Goal: Navigation & Orientation: Understand site structure

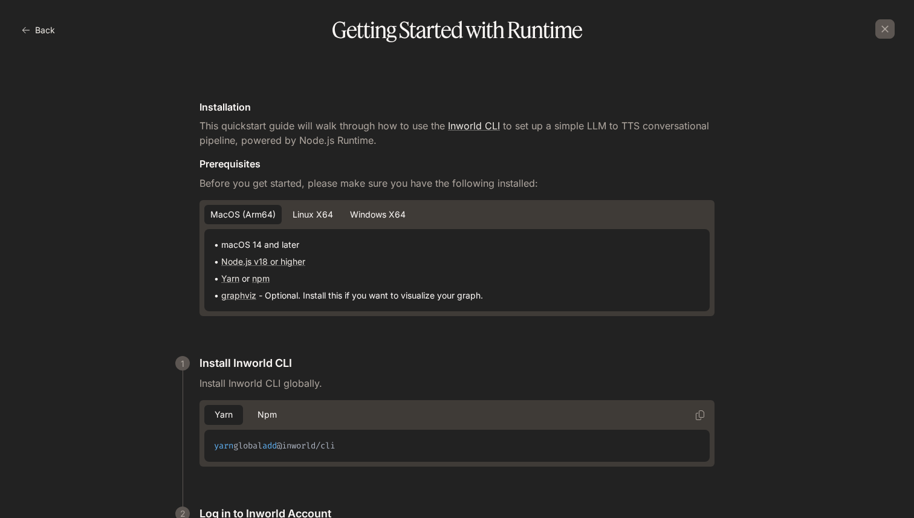
scroll to position [1151, 0]
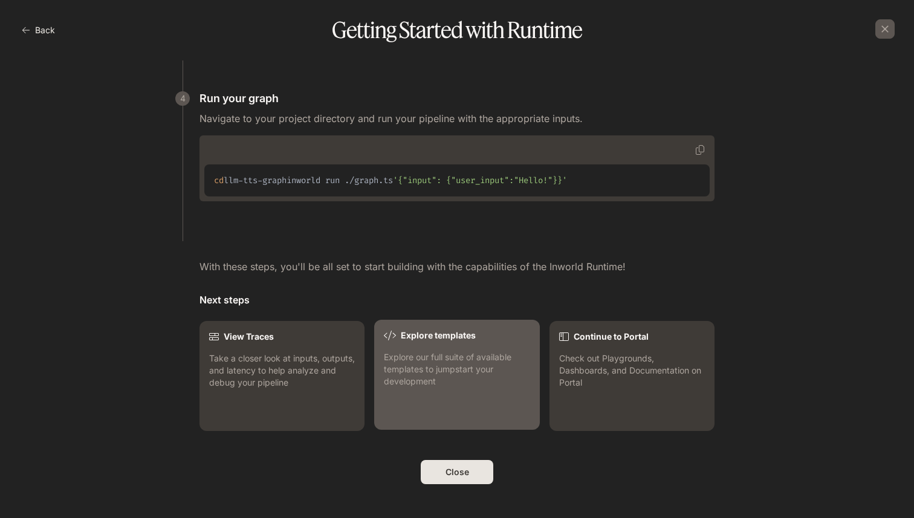
click at [446, 363] on p "Explore our full suite of available templates to jumpstart your development" at bounding box center [457, 369] width 146 height 36
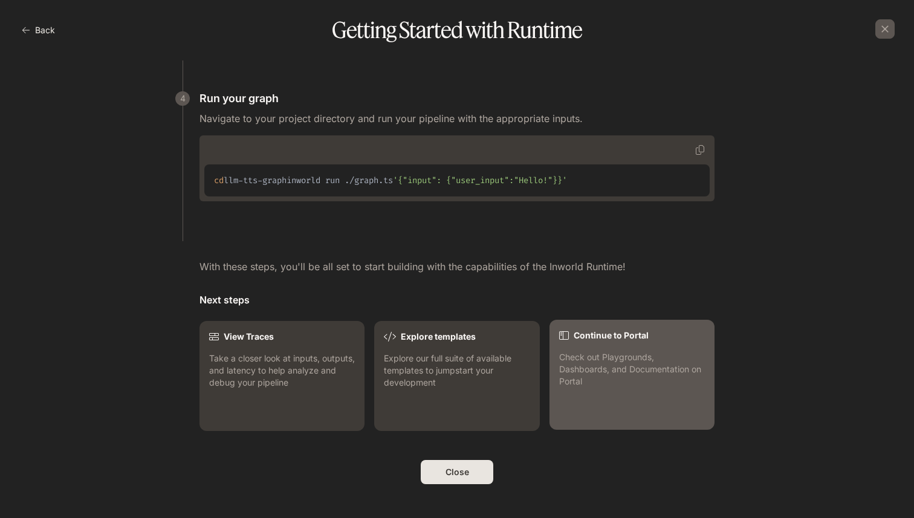
click at [623, 358] on p "Check out Playgrounds, Dashboards, and Documentation on Portal" at bounding box center [632, 369] width 146 height 36
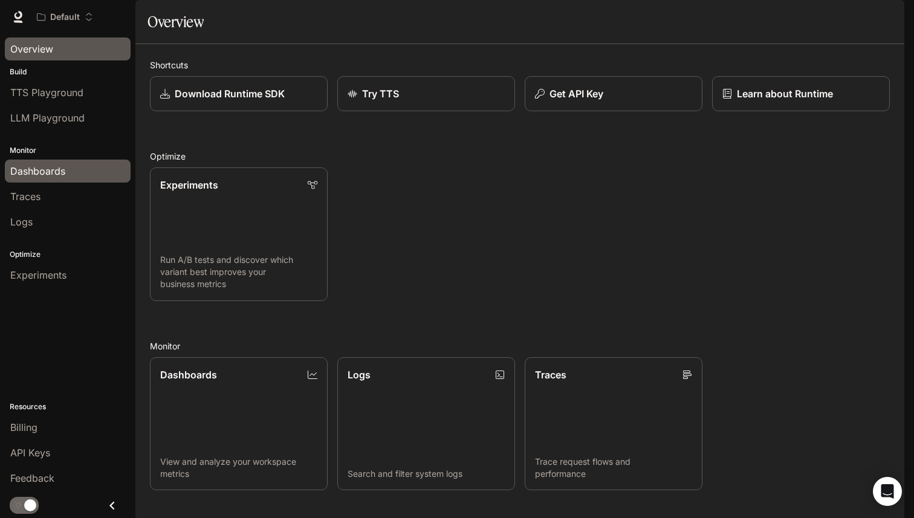
click at [63, 169] on span "Dashboards" at bounding box center [37, 171] width 55 height 15
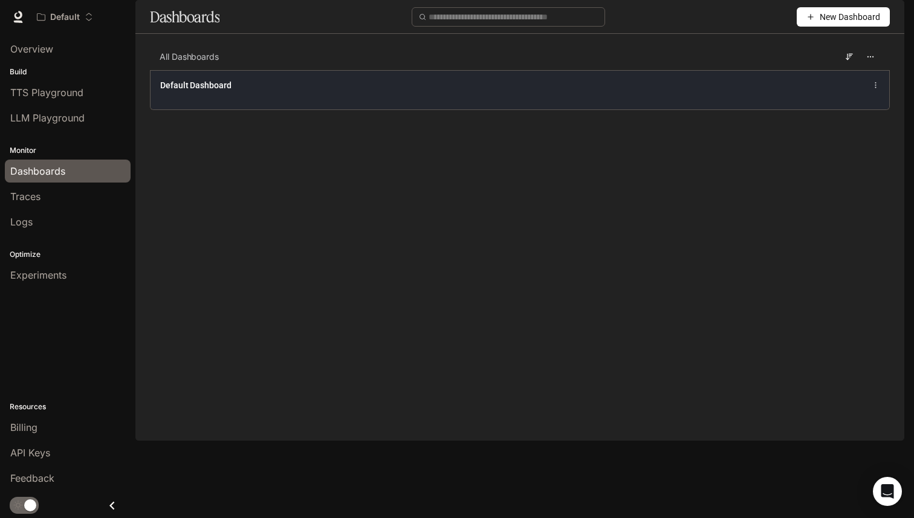
click at [878, 89] on icon at bounding box center [876, 85] width 8 height 8
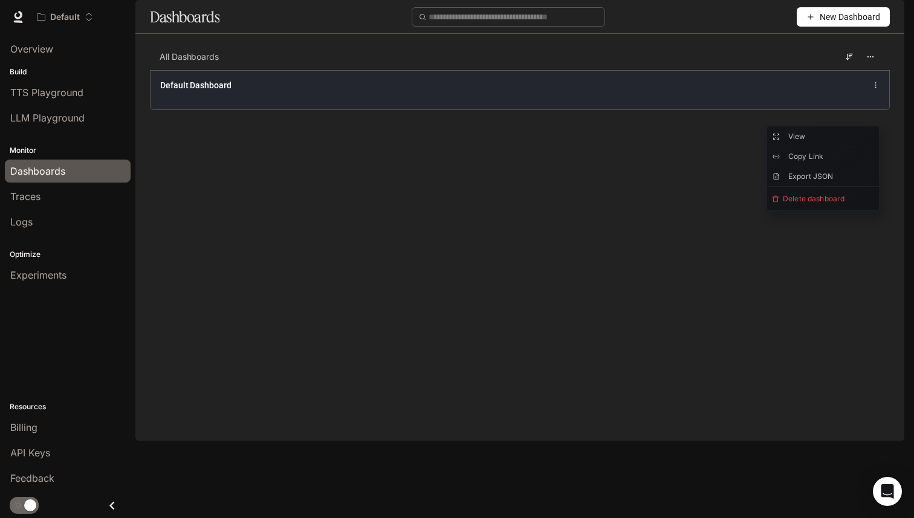
click at [878, 89] on icon at bounding box center [876, 85] width 8 height 8
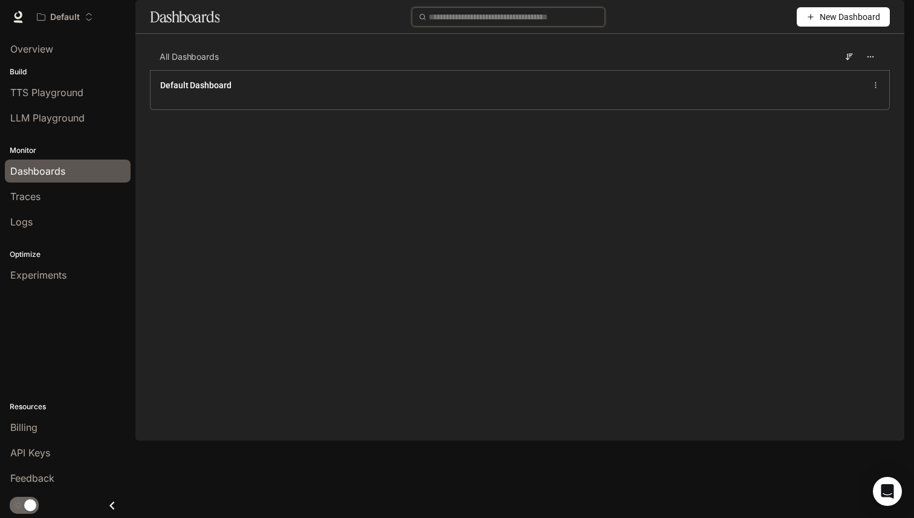
click at [475, 24] on input "text" at bounding box center [513, 16] width 169 height 13
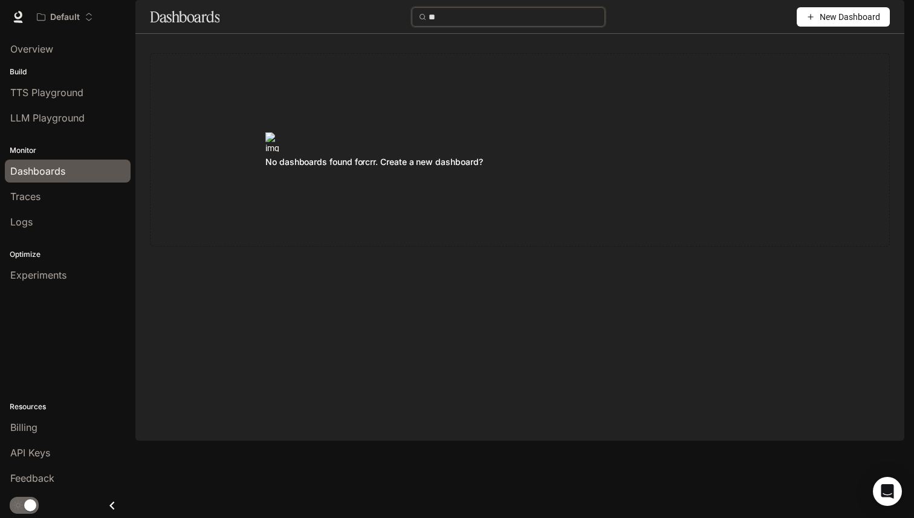
type input "*"
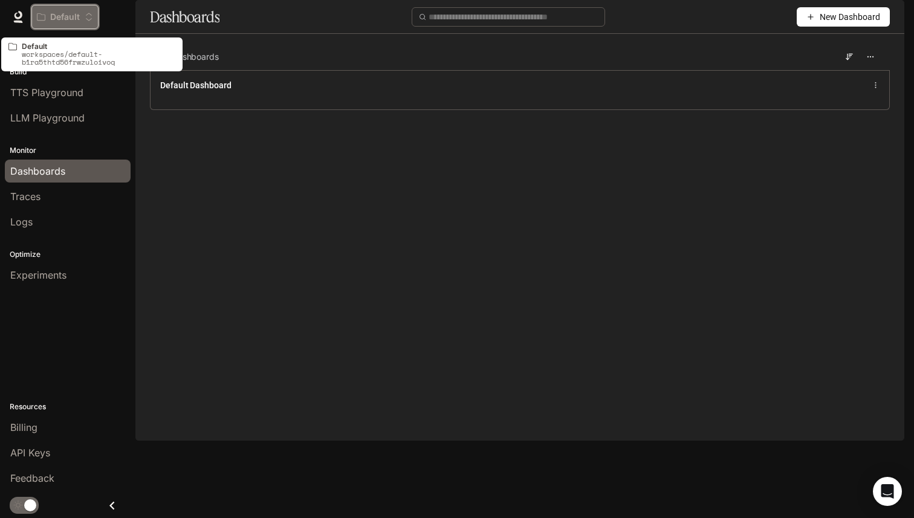
click at [62, 18] on p "Default" at bounding box center [65, 17] width 30 height 10
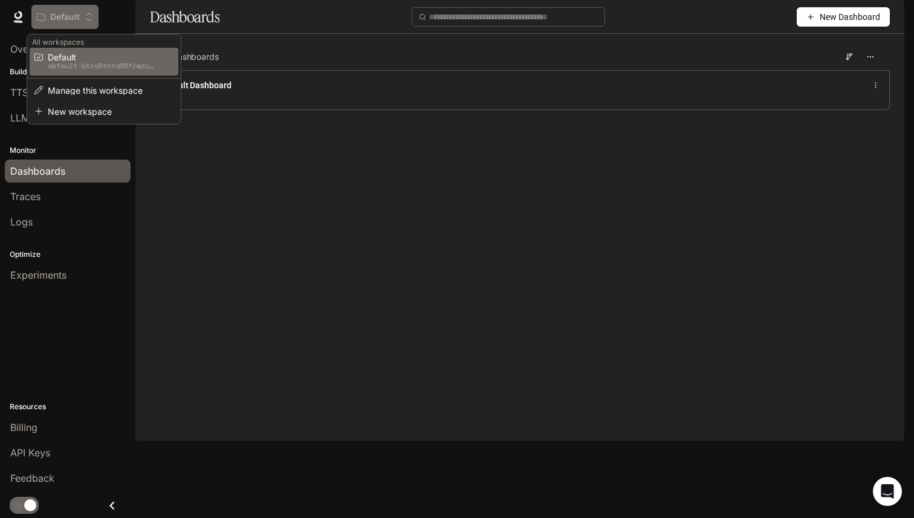
click at [62, 18] on div "Open workspace menu" at bounding box center [457, 259] width 914 height 518
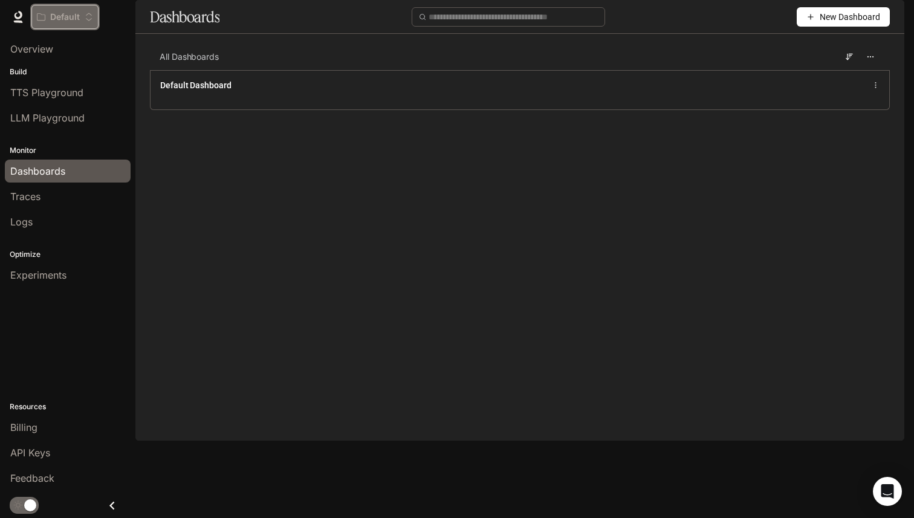
click at [65, 13] on p "Default" at bounding box center [65, 17] width 30 height 10
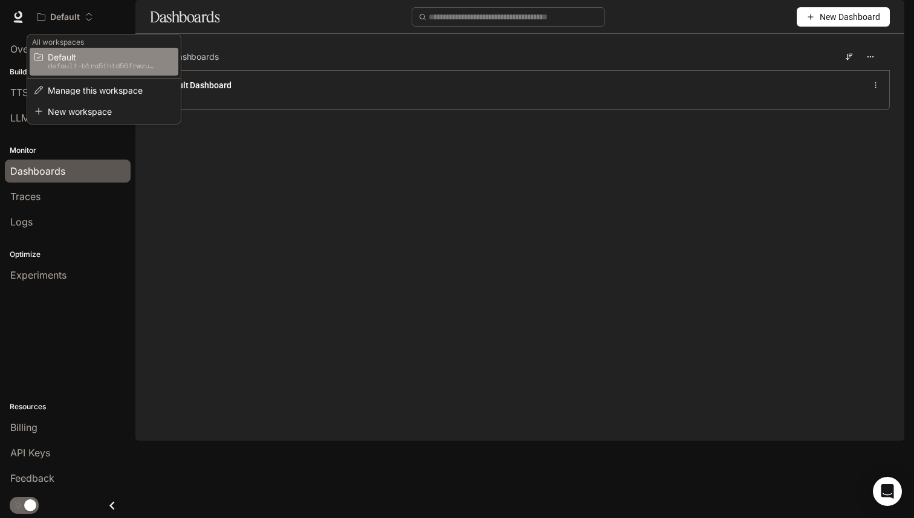
click at [88, 60] on span "Default" at bounding box center [102, 57] width 109 height 9
click at [366, 323] on div "Open workspace menu" at bounding box center [457, 259] width 914 height 518
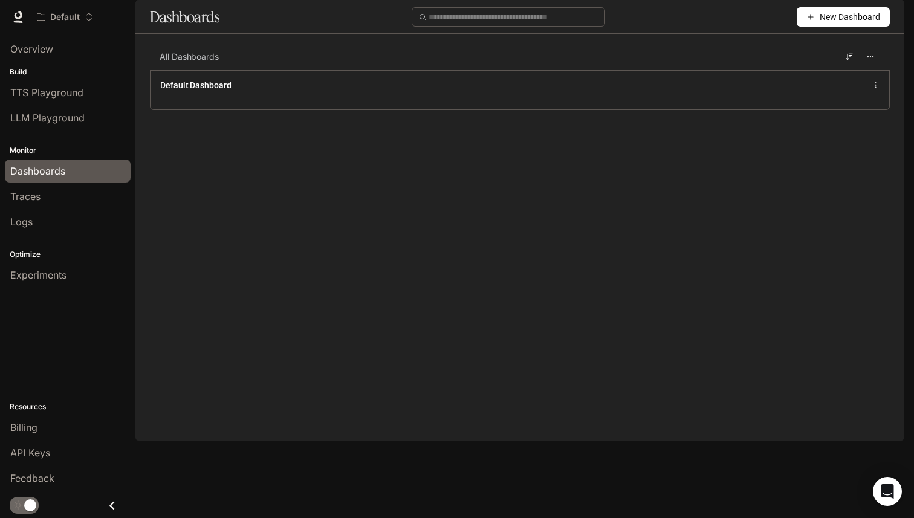
click at [776, 21] on span "Runtime" at bounding box center [773, 17] width 34 height 15
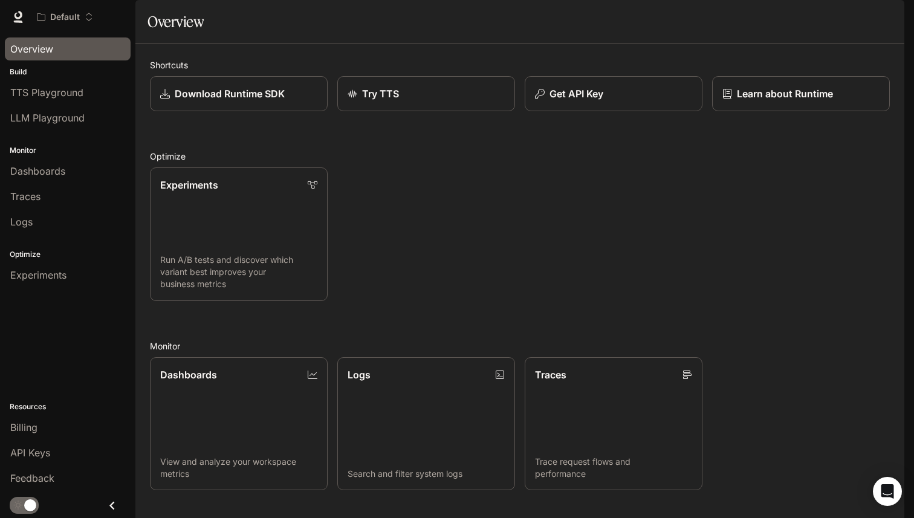
click at [62, 57] on link "Overview" at bounding box center [68, 48] width 126 height 23
click at [85, 52] on div "Overview" at bounding box center [67, 49] width 115 height 15
click at [773, 17] on span "Runtime" at bounding box center [773, 17] width 34 height 15
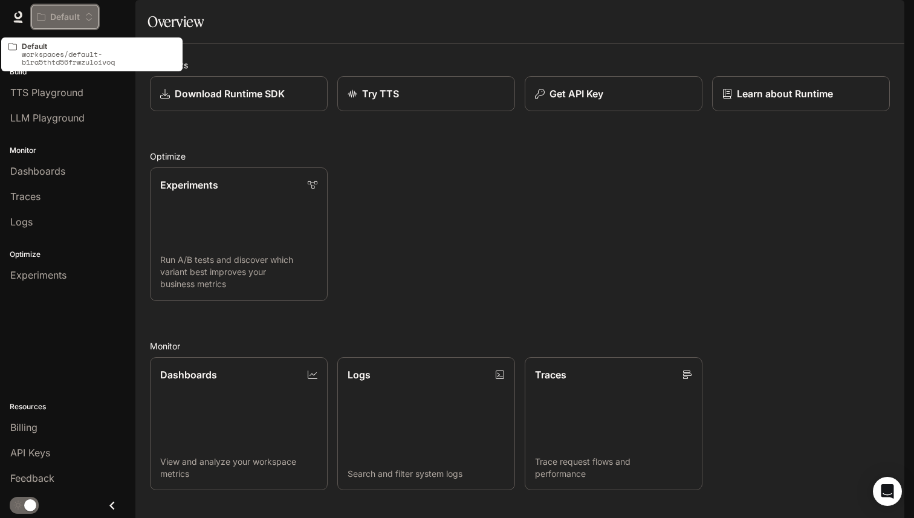
click at [49, 18] on div "Default" at bounding box center [61, 17] width 48 height 10
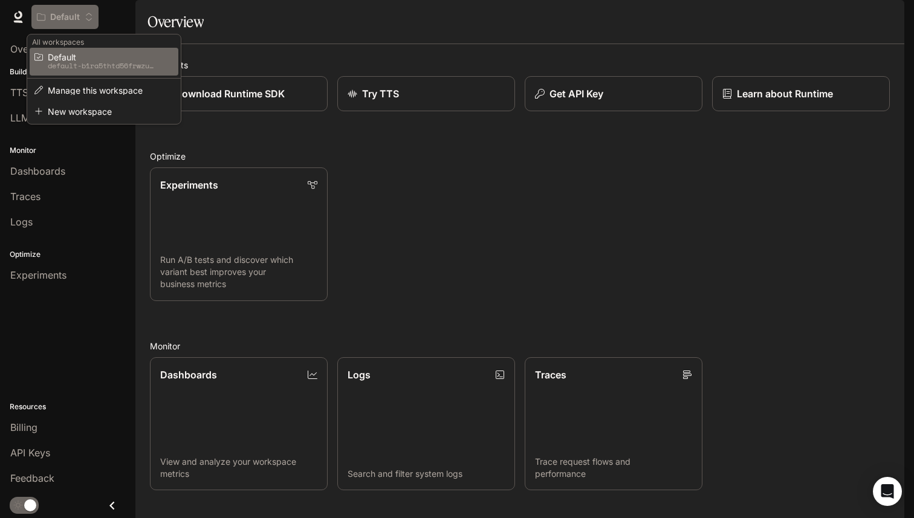
click at [49, 18] on div "Open workspace menu" at bounding box center [457, 259] width 914 height 518
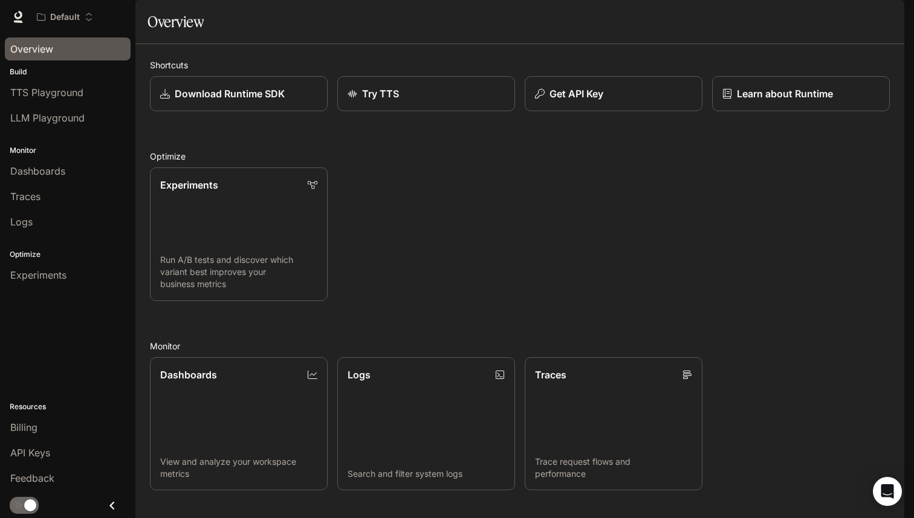
click at [37, 55] on span "Overview" at bounding box center [31, 49] width 43 height 15
click at [41, 88] on span "TTS Playground" at bounding box center [46, 92] width 73 height 15
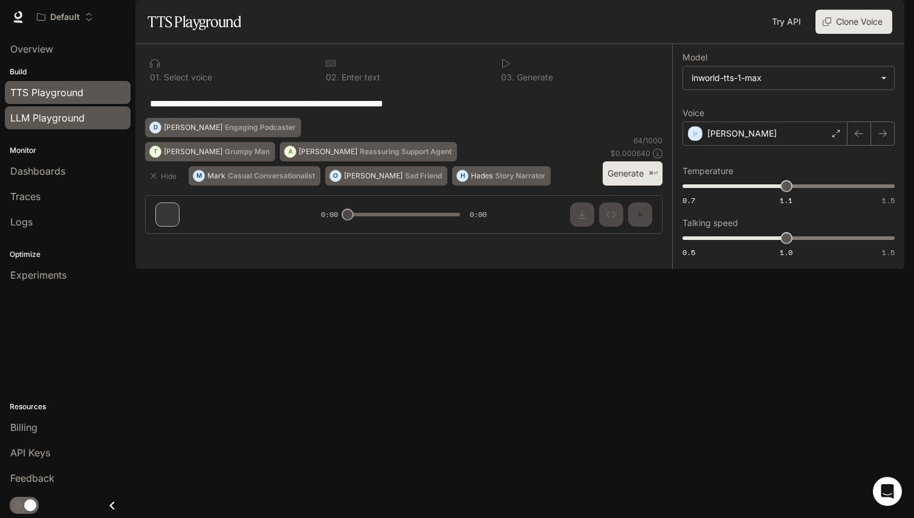
click at [66, 121] on span "LLM Playground" at bounding box center [47, 118] width 74 height 15
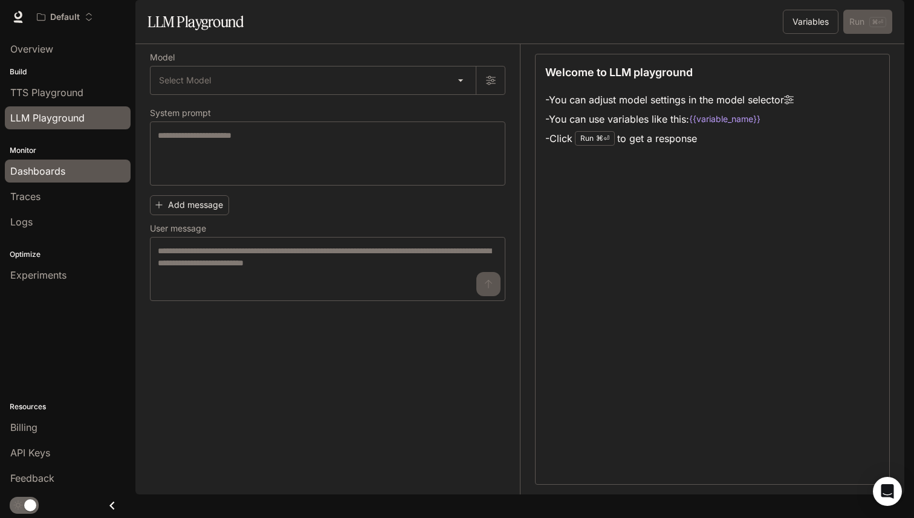
click at [45, 167] on span "Dashboards" at bounding box center [37, 171] width 55 height 15
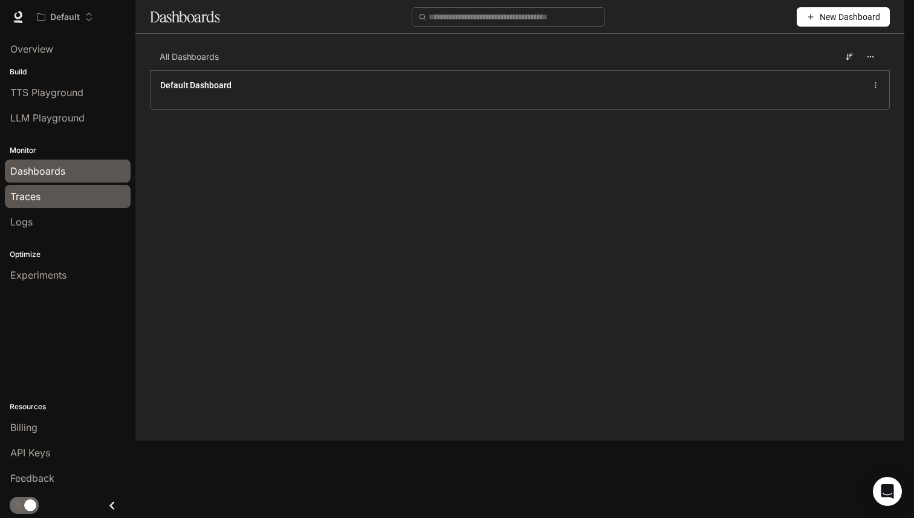
click at [47, 196] on div "Traces" at bounding box center [67, 196] width 115 height 15
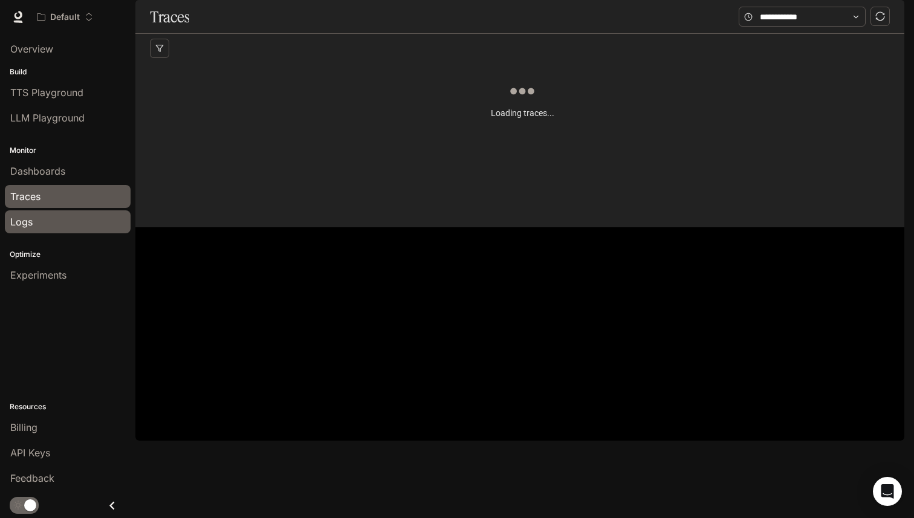
click at [45, 224] on div "Logs" at bounding box center [67, 222] width 115 height 15
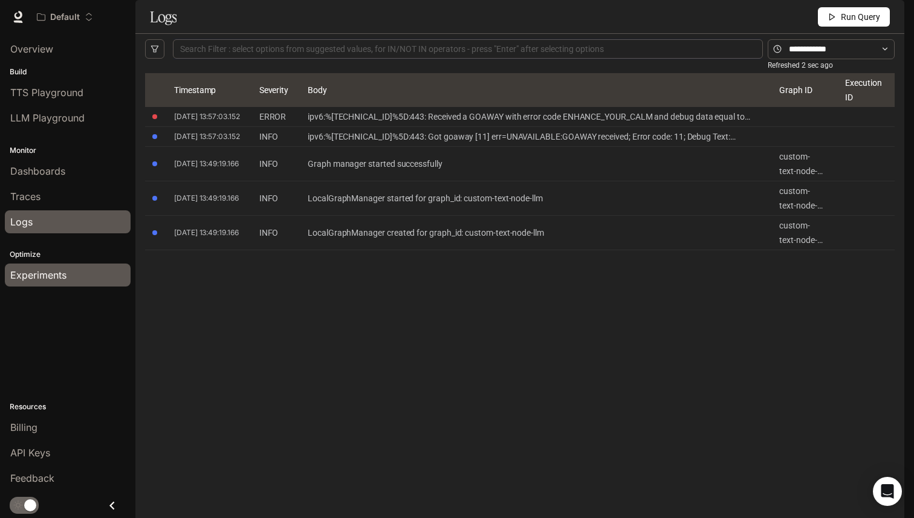
click at [49, 270] on span "Experiments" at bounding box center [38, 275] width 56 height 15
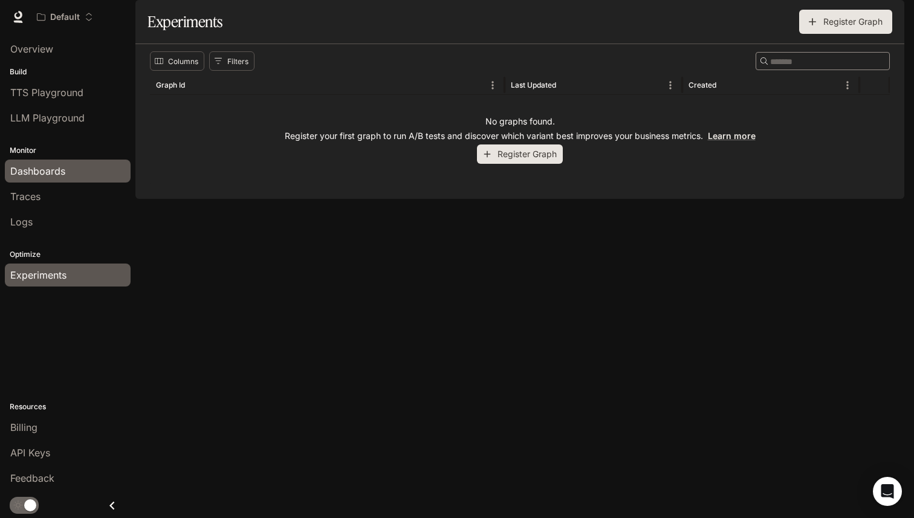
click at [52, 172] on span "Dashboards" at bounding box center [37, 171] width 55 height 15
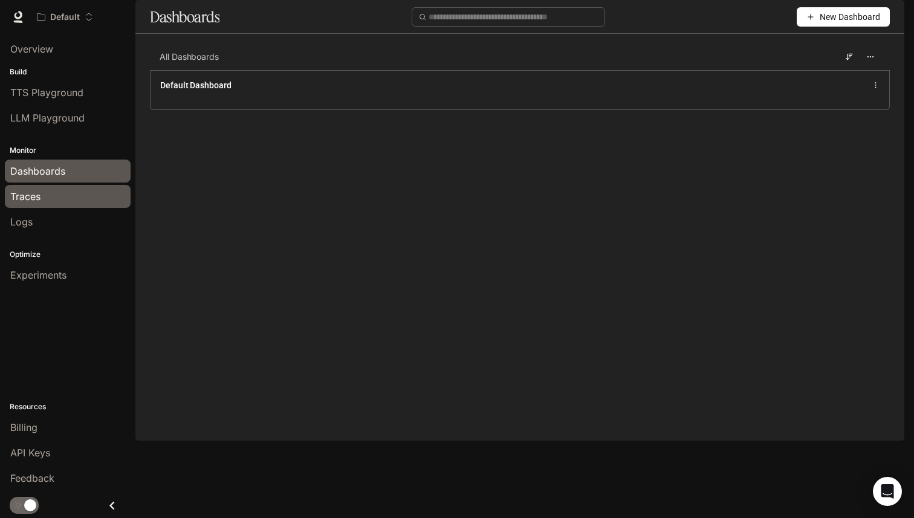
click at [42, 203] on div "Traces" at bounding box center [67, 196] width 115 height 15
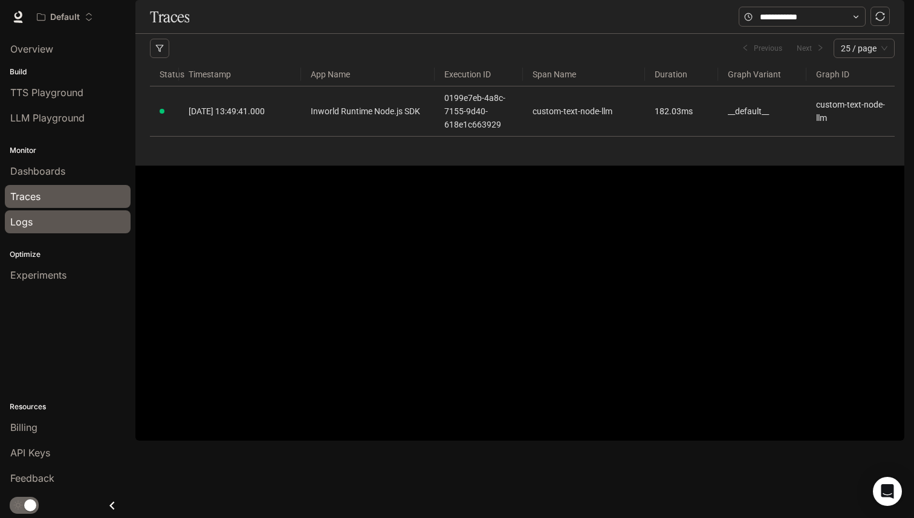
click at [60, 227] on div "Logs" at bounding box center [67, 222] width 115 height 15
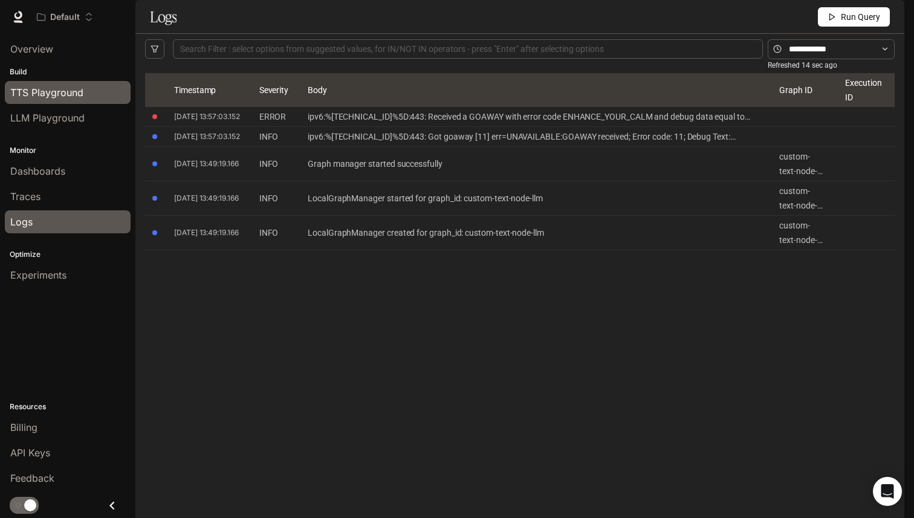
click at [62, 97] on span "TTS Playground" at bounding box center [46, 92] width 73 height 15
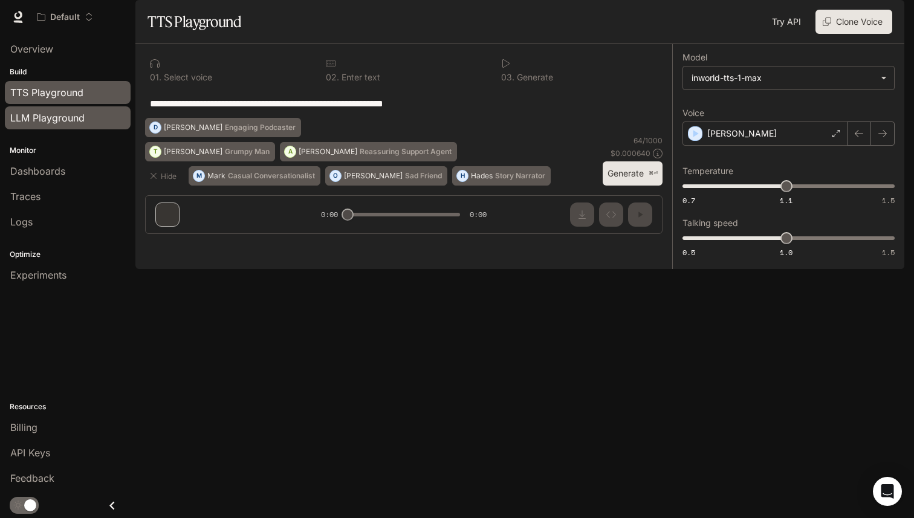
click at [56, 123] on span "LLM Playground" at bounding box center [47, 118] width 74 height 15
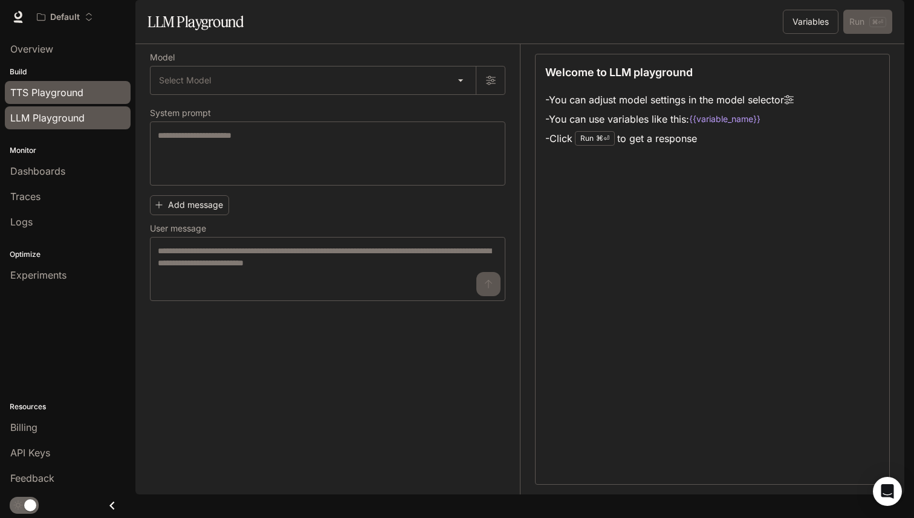
click at [56, 96] on span "TTS Playground" at bounding box center [46, 92] width 73 height 15
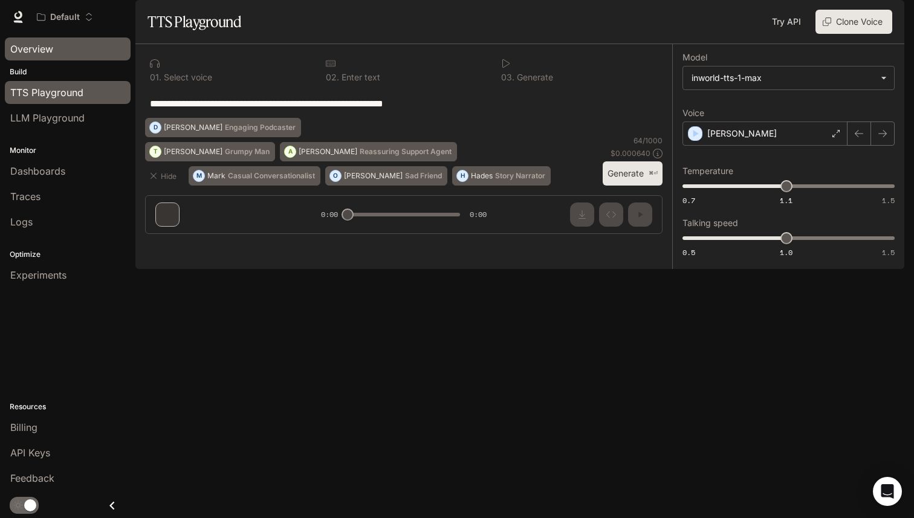
click at [53, 52] on span "Overview" at bounding box center [31, 49] width 43 height 15
